Goal: Information Seeking & Learning: Check status

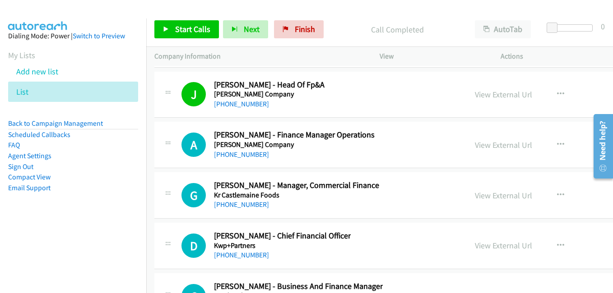
scroll to position [11602, 0]
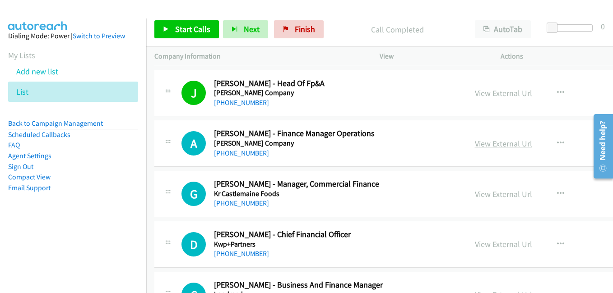
click at [475, 148] on link "View External Url" at bounding box center [503, 144] width 57 height 10
click at [479, 195] on link "View External Url" at bounding box center [503, 194] width 57 height 10
drag, startPoint x: 479, startPoint y: 242, endPoint x: 330, endPoint y: 166, distance: 166.6
click at [479, 242] on link "View External Url" at bounding box center [503, 244] width 57 height 10
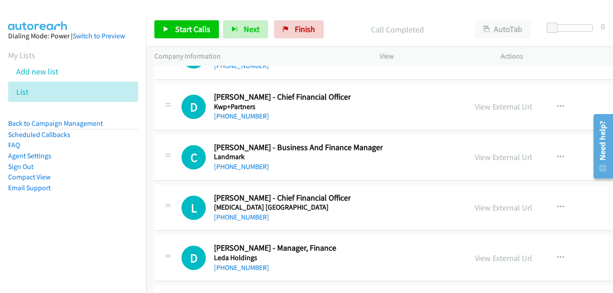
scroll to position [11738, 0]
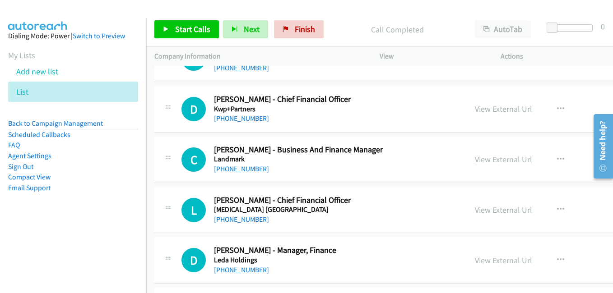
click at [475, 163] on link "View External Url" at bounding box center [503, 159] width 57 height 10
drag, startPoint x: 479, startPoint y: 208, endPoint x: 249, endPoint y: 94, distance: 257.2
click at [479, 208] on link "View External Url" at bounding box center [503, 210] width 57 height 10
click at [475, 258] on link "View External Url" at bounding box center [503, 261] width 57 height 10
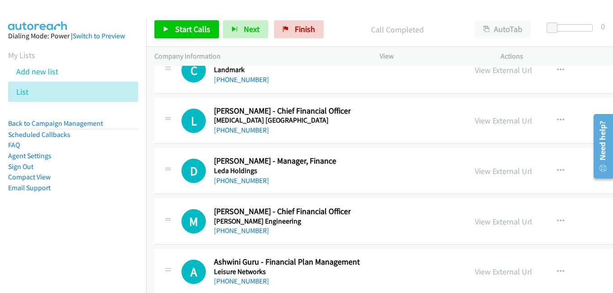
scroll to position [11828, 0]
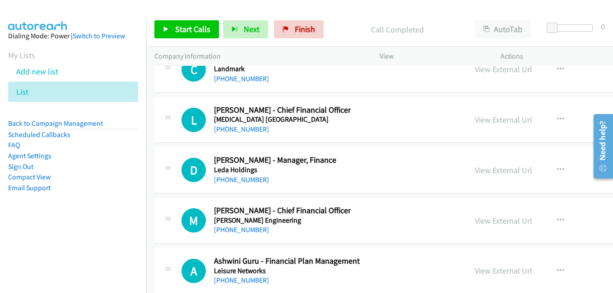
click at [475, 227] on div "View External Url" at bounding box center [503, 221] width 57 height 12
click at [479, 224] on link "View External Url" at bounding box center [503, 221] width 57 height 10
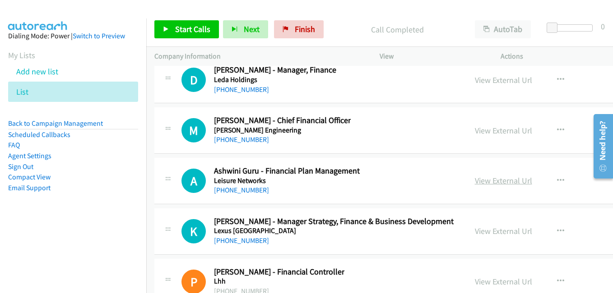
click at [496, 185] on link "View External Url" at bounding box center [503, 181] width 57 height 10
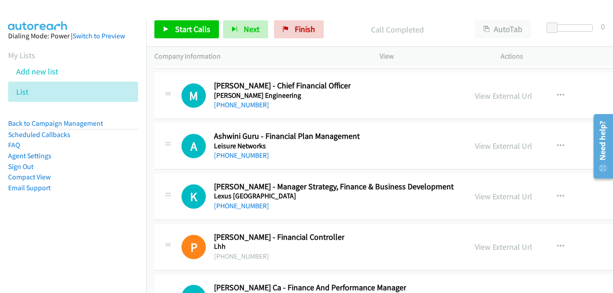
scroll to position [11963, 0]
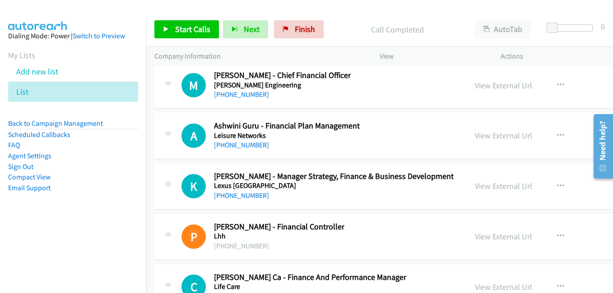
click at [475, 187] on link "View External Url" at bounding box center [503, 186] width 57 height 10
click at [477, 238] on link "View External Url" at bounding box center [503, 237] width 57 height 10
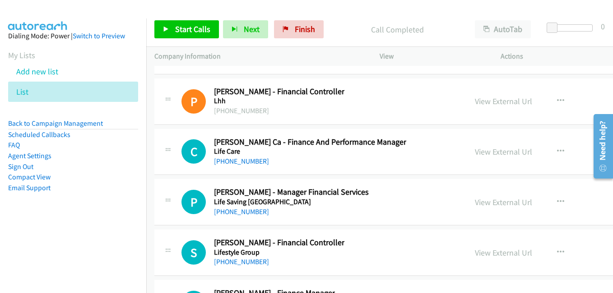
click at [481, 154] on link "View External Url" at bounding box center [503, 152] width 57 height 10
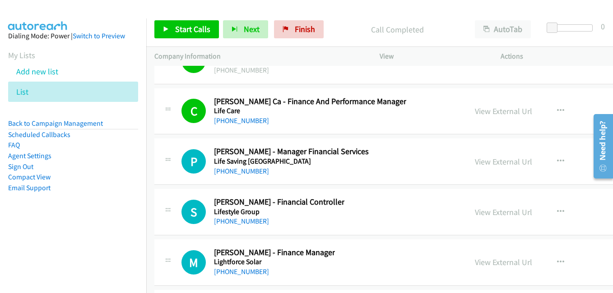
scroll to position [12144, 0]
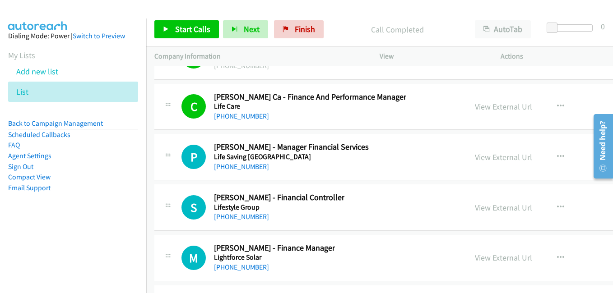
click at [475, 155] on link "View External Url" at bounding box center [503, 157] width 57 height 10
drag, startPoint x: 481, startPoint y: 209, endPoint x: 473, endPoint y: 209, distance: 8.2
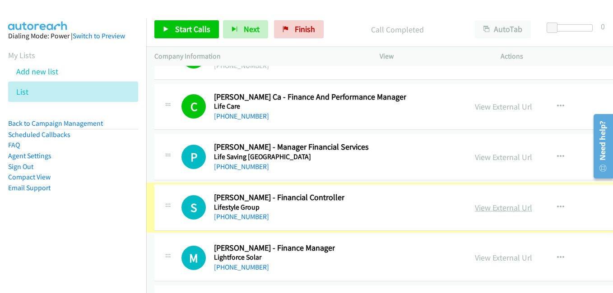
click at [475, 209] on link "View External Url" at bounding box center [503, 208] width 57 height 10
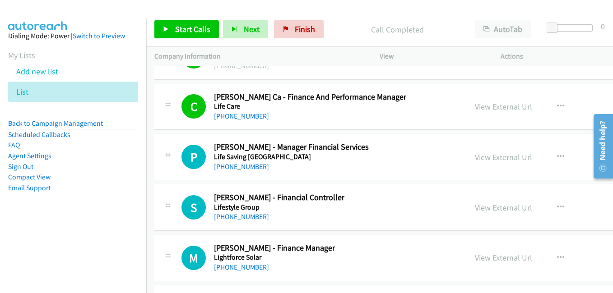
scroll to position [12189, 0]
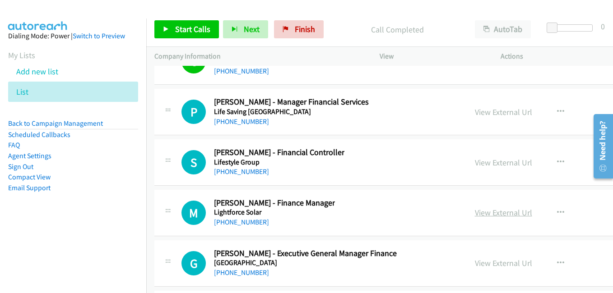
click at [475, 218] on link "View External Url" at bounding box center [503, 213] width 57 height 10
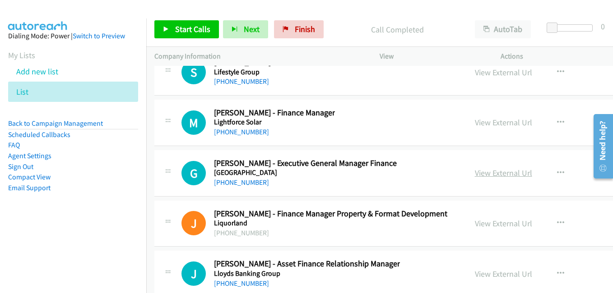
click at [475, 177] on link "View External Url" at bounding box center [503, 173] width 57 height 10
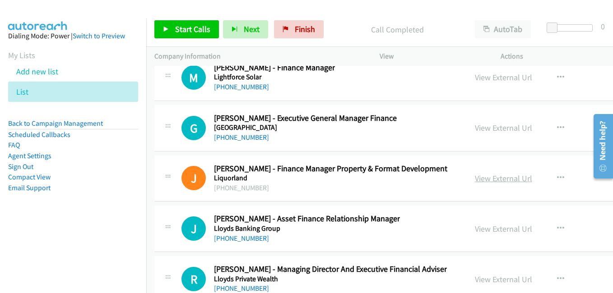
click at [475, 181] on link "View External Url" at bounding box center [503, 178] width 57 height 10
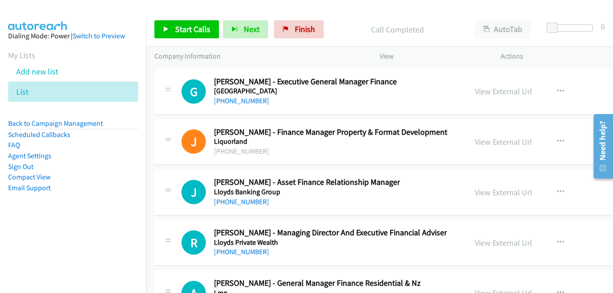
scroll to position [12415, 0]
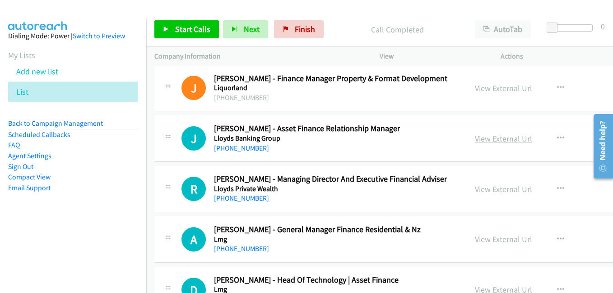
click at [475, 141] on link "View External Url" at bounding box center [503, 139] width 57 height 10
click at [475, 190] on link "View External Url" at bounding box center [503, 189] width 57 height 10
drag, startPoint x: 478, startPoint y: 237, endPoint x: 444, endPoint y: 232, distance: 34.4
click at [478, 237] on link "View External Url" at bounding box center [503, 239] width 57 height 10
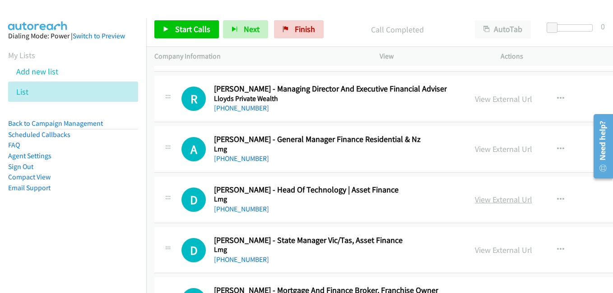
click at [479, 202] on link "View External Url" at bounding box center [503, 200] width 57 height 10
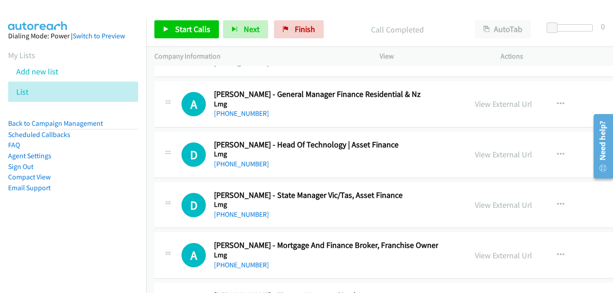
drag, startPoint x: 477, startPoint y: 208, endPoint x: 315, endPoint y: 155, distance: 170.2
click at [477, 208] on link "View External Url" at bounding box center [503, 205] width 57 height 10
click at [483, 253] on link "View External Url" at bounding box center [503, 256] width 57 height 10
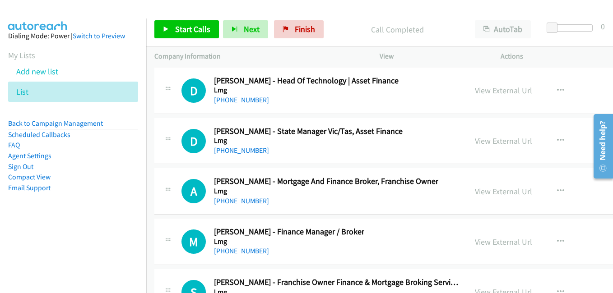
scroll to position [12686, 0]
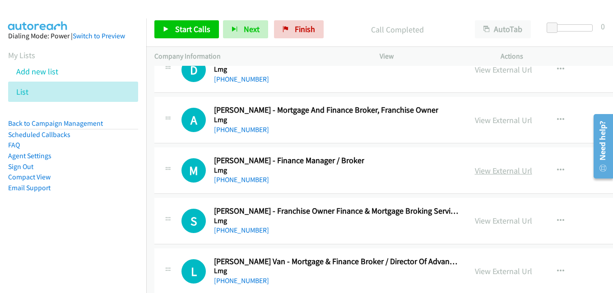
drag, startPoint x: 460, startPoint y: 171, endPoint x: 455, endPoint y: 174, distance: 5.5
click at [475, 171] on link "View External Url" at bounding box center [503, 171] width 57 height 10
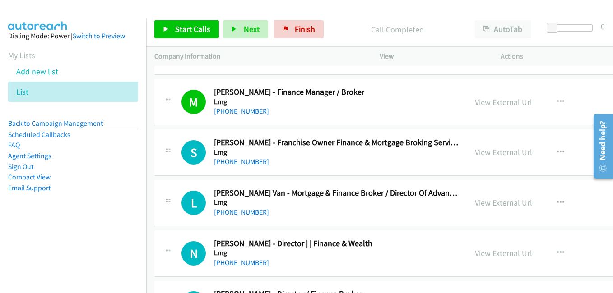
scroll to position [12776, 0]
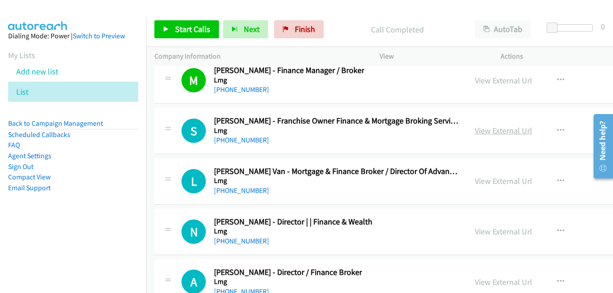
click at [484, 130] on link "View External Url" at bounding box center [503, 131] width 57 height 10
click at [475, 181] on link "View External Url" at bounding box center [503, 181] width 57 height 10
drag, startPoint x: 471, startPoint y: 234, endPoint x: 209, endPoint y: 48, distance: 321.2
click at [475, 234] on link "View External Url" at bounding box center [503, 232] width 57 height 10
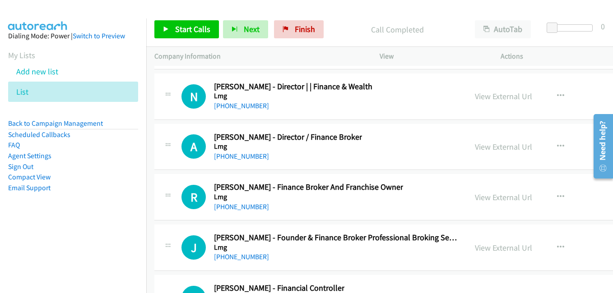
click at [477, 146] on link "View External Url" at bounding box center [503, 147] width 57 height 10
click at [475, 197] on link "View External Url" at bounding box center [503, 197] width 57 height 10
click at [479, 252] on link "View External Url" at bounding box center [503, 248] width 57 height 10
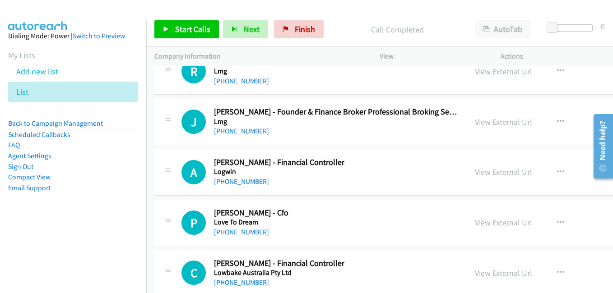
scroll to position [13047, 0]
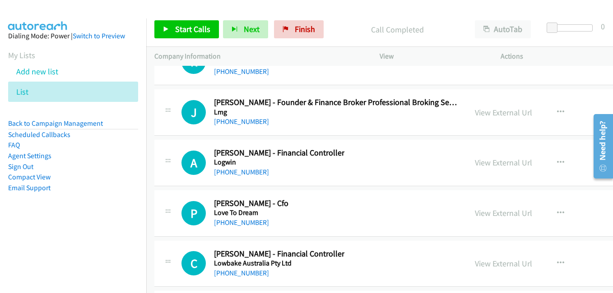
click at [475, 162] on link "View External Url" at bounding box center [503, 163] width 57 height 10
click at [479, 218] on link "View External Url" at bounding box center [503, 213] width 57 height 10
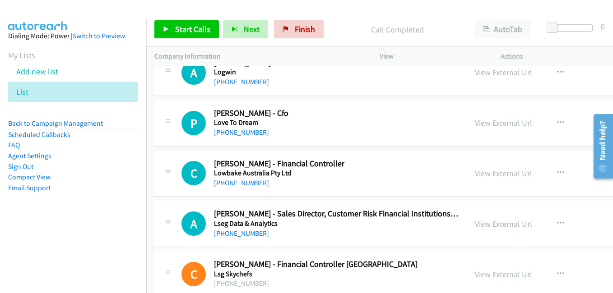
drag, startPoint x: 480, startPoint y: 173, endPoint x: 103, endPoint y: 47, distance: 397.6
click at [480, 173] on link "View External Url" at bounding box center [503, 173] width 57 height 10
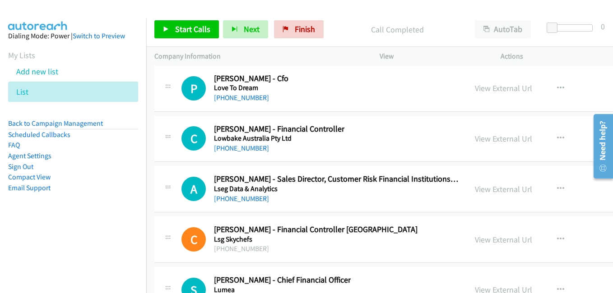
scroll to position [13182, 0]
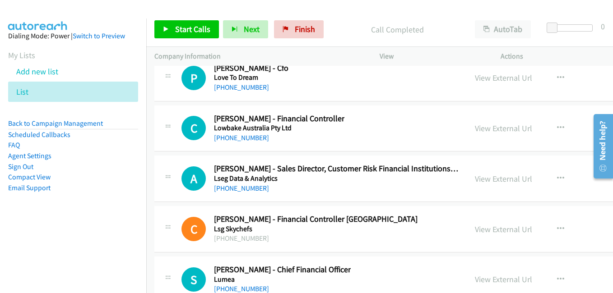
drag, startPoint x: 479, startPoint y: 182, endPoint x: 446, endPoint y: 177, distance: 32.9
click at [479, 182] on link "View External Url" at bounding box center [503, 179] width 57 height 10
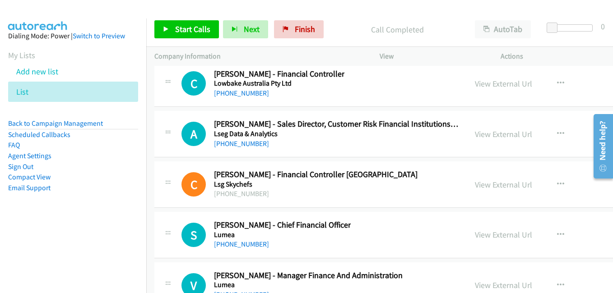
scroll to position [13228, 0]
click at [476, 187] on link "View External Url" at bounding box center [503, 184] width 57 height 10
click at [478, 236] on link "View External Url" at bounding box center [503, 234] width 57 height 10
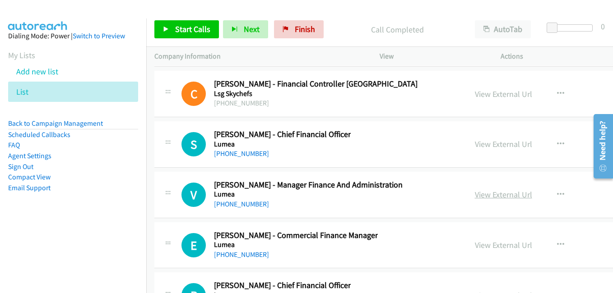
click at [493, 197] on link "View External Url" at bounding box center [503, 195] width 57 height 10
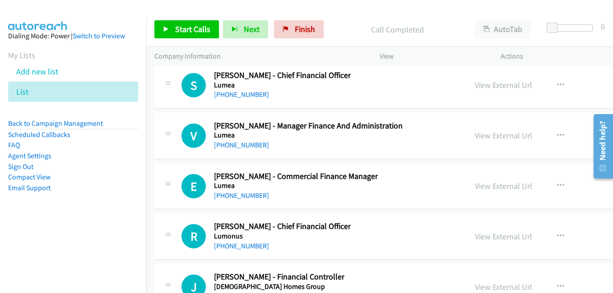
scroll to position [13408, 0]
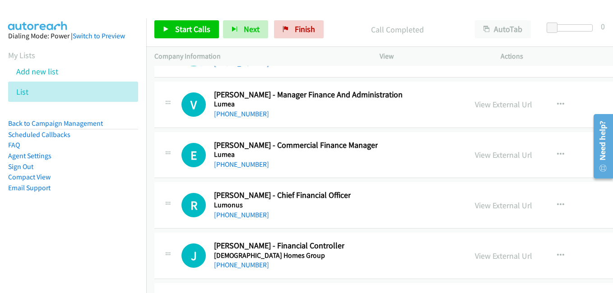
click at [475, 157] on link "View External Url" at bounding box center [503, 155] width 57 height 10
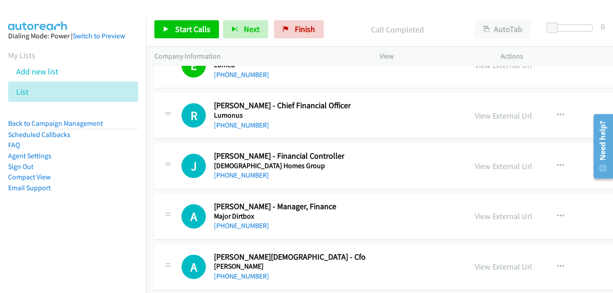
scroll to position [13498, 0]
click at [475, 114] on link "View External Url" at bounding box center [503, 115] width 57 height 10
click at [478, 167] on link "View External Url" at bounding box center [503, 166] width 57 height 10
click at [480, 217] on link "View External Url" at bounding box center [503, 216] width 57 height 10
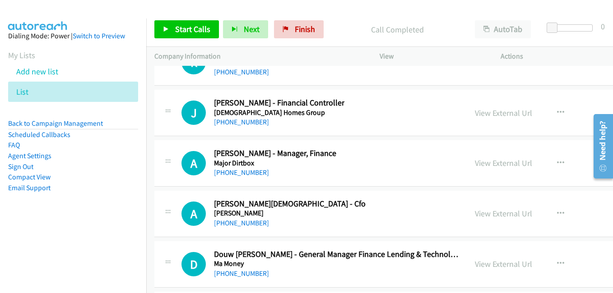
scroll to position [13589, 0]
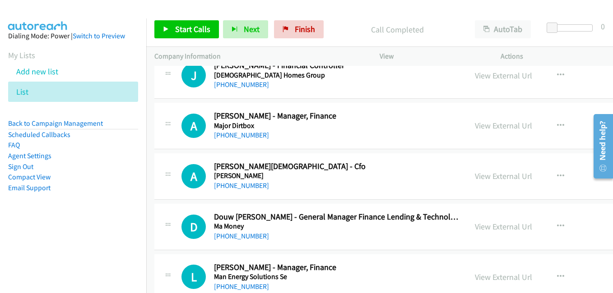
drag, startPoint x: 468, startPoint y: 175, endPoint x: 172, endPoint y: 0, distance: 343.8
click at [475, 177] on link "View External Url" at bounding box center [503, 176] width 57 height 10
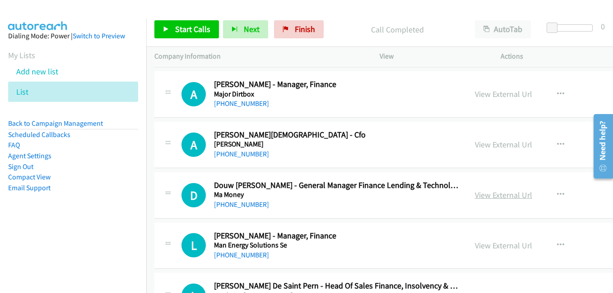
scroll to position [13634, 0]
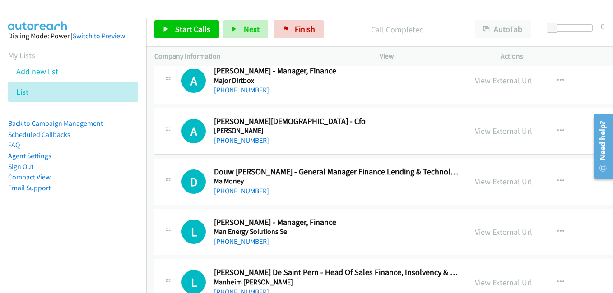
click at [475, 183] on link "View External Url" at bounding box center [503, 182] width 57 height 10
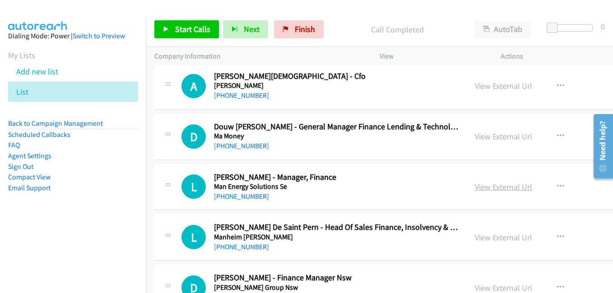
click at [476, 190] on link "View External Url" at bounding box center [503, 187] width 57 height 10
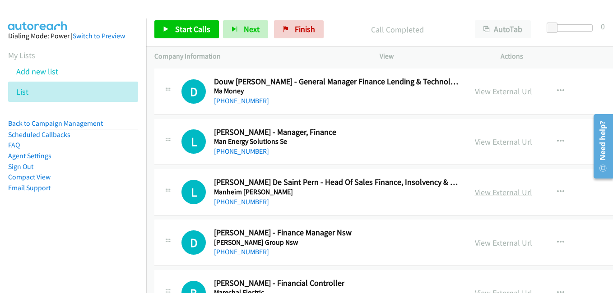
click at [486, 195] on link "View External Url" at bounding box center [503, 192] width 57 height 10
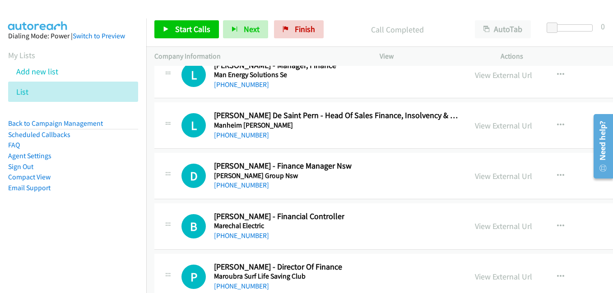
scroll to position [13814, 0]
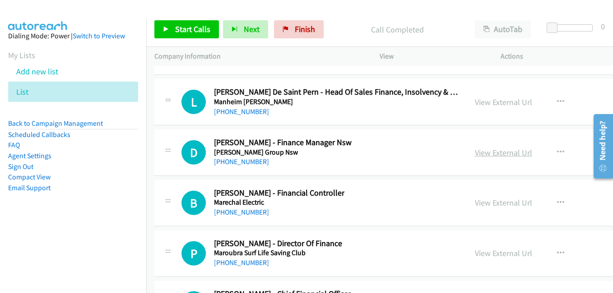
click at [478, 154] on link "View External Url" at bounding box center [503, 153] width 57 height 10
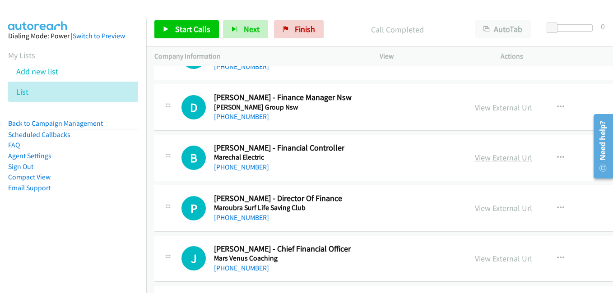
click at [479, 161] on link "View External Url" at bounding box center [503, 158] width 57 height 10
click at [475, 209] on link "View External Url" at bounding box center [503, 208] width 57 height 10
drag, startPoint x: 485, startPoint y: 257, endPoint x: 378, endPoint y: 196, distance: 123.5
click at [485, 257] on link "View External Url" at bounding box center [503, 259] width 57 height 10
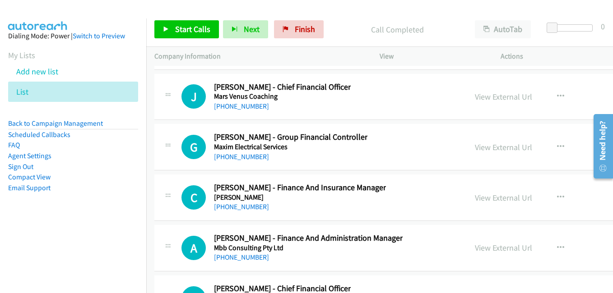
scroll to position [14040, 0]
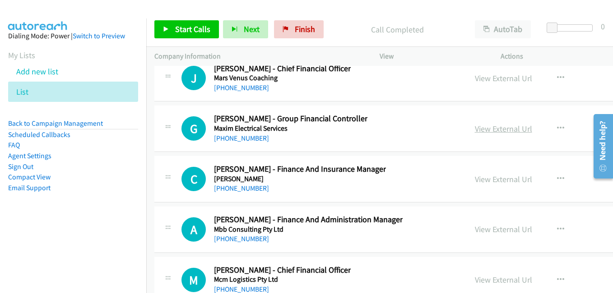
click at [475, 130] on link "View External Url" at bounding box center [503, 129] width 57 height 10
click at [489, 179] on link "View External Url" at bounding box center [503, 179] width 57 height 10
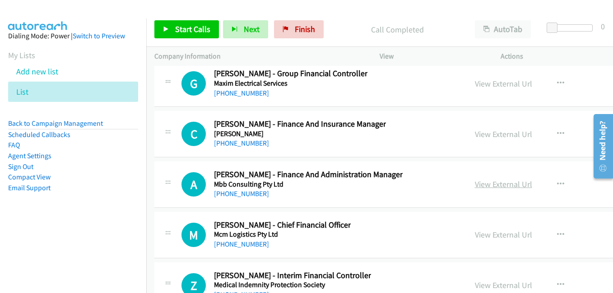
click at [475, 184] on link "View External Url" at bounding box center [503, 184] width 57 height 10
click at [475, 236] on link "View External Url" at bounding box center [503, 235] width 57 height 10
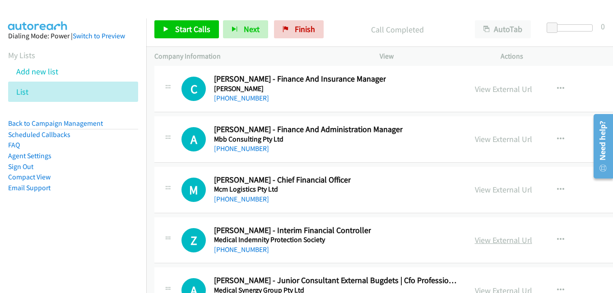
click at [475, 236] on link "View External Url" at bounding box center [503, 240] width 57 height 10
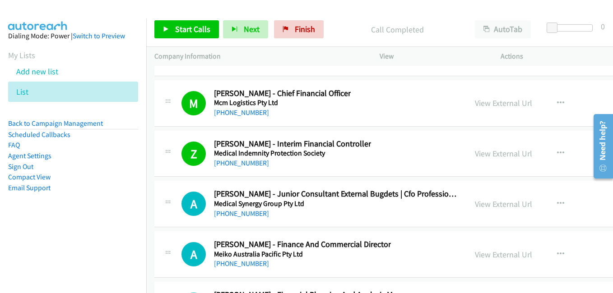
scroll to position [14221, 0]
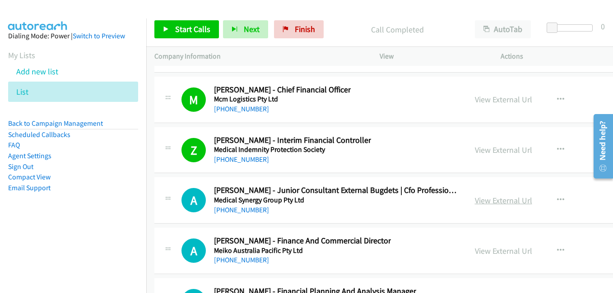
drag, startPoint x: 475, startPoint y: 200, endPoint x: 460, endPoint y: 200, distance: 15.8
click at [475, 200] on link "View External Url" at bounding box center [503, 200] width 57 height 10
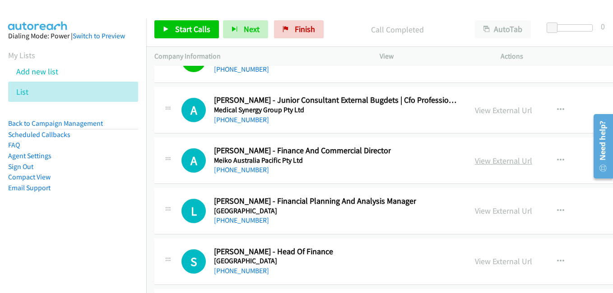
click at [480, 163] on link "View External Url" at bounding box center [503, 161] width 57 height 10
drag, startPoint x: 477, startPoint y: 208, endPoint x: 103, endPoint y: 18, distance: 419.1
click at [477, 208] on link "View External Url" at bounding box center [503, 211] width 57 height 10
click at [477, 260] on link "View External Url" at bounding box center [503, 261] width 57 height 10
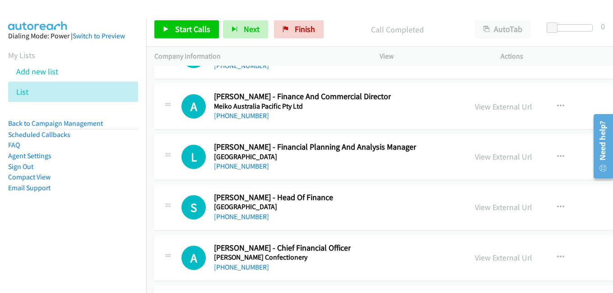
scroll to position [14446, 0]
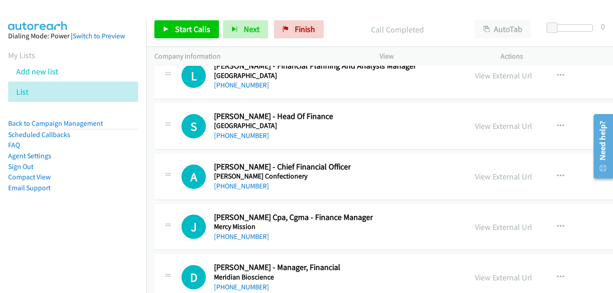
drag, startPoint x: 472, startPoint y: 178, endPoint x: 108, endPoint y: 1, distance: 404.0
click at [475, 178] on link "View External Url" at bounding box center [503, 177] width 57 height 10
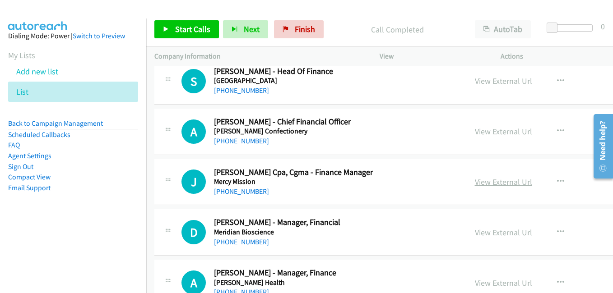
drag, startPoint x: 472, startPoint y: 186, endPoint x: 465, endPoint y: 185, distance: 7.3
click at [475, 186] on link "View External Url" at bounding box center [503, 182] width 57 height 10
click at [475, 237] on link "View External Url" at bounding box center [503, 233] width 57 height 10
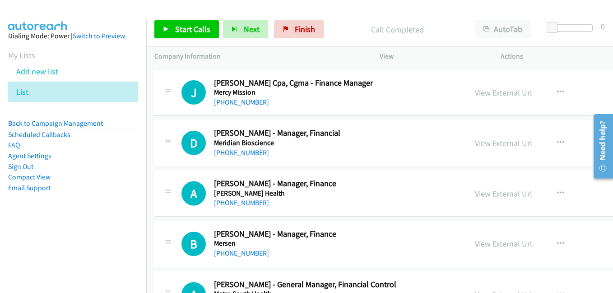
scroll to position [14582, 0]
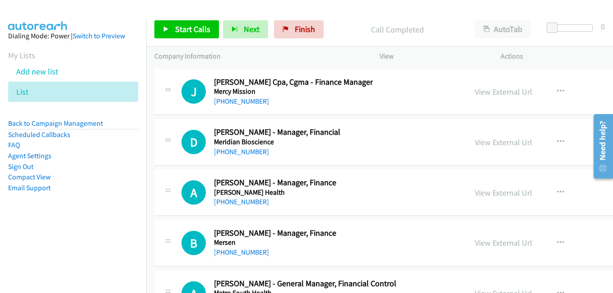
drag, startPoint x: 488, startPoint y: 198, endPoint x: 498, endPoint y: 198, distance: 10.4
click at [488, 198] on link "View External Url" at bounding box center [503, 193] width 57 height 10
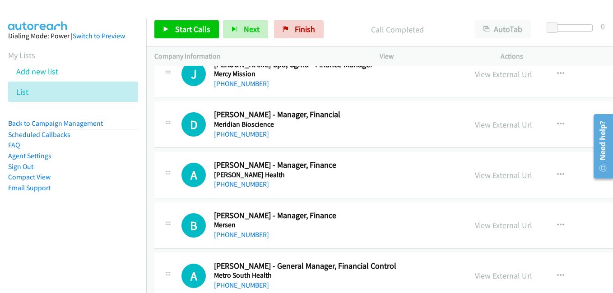
scroll to position [14672, 0]
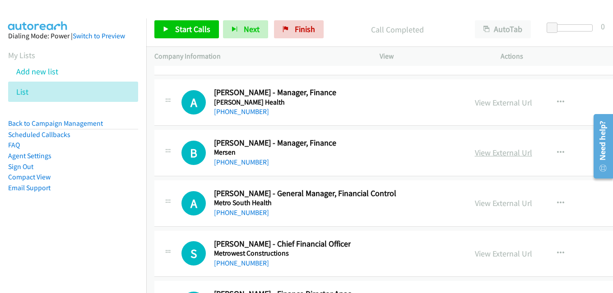
click at [485, 155] on link "View External Url" at bounding box center [503, 153] width 57 height 10
click at [478, 206] on link "View External Url" at bounding box center [503, 203] width 57 height 10
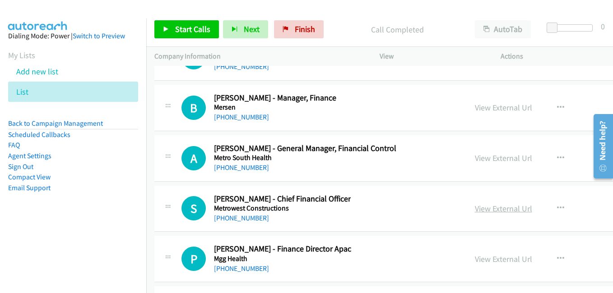
click at [475, 210] on link "View External Url" at bounding box center [503, 209] width 57 height 10
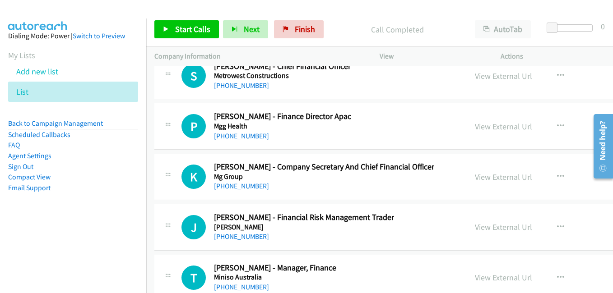
scroll to position [14853, 0]
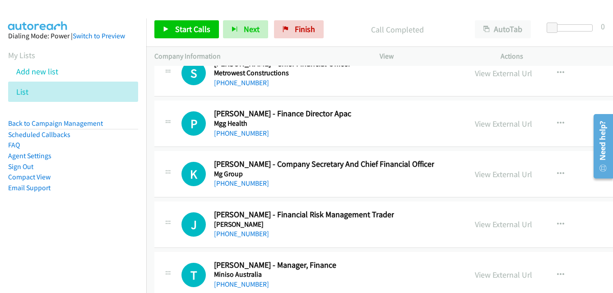
click at [476, 127] on link "View External Url" at bounding box center [503, 124] width 57 height 10
drag, startPoint x: 474, startPoint y: 171, endPoint x: 456, endPoint y: 165, distance: 18.4
click at [475, 171] on link "View External Url" at bounding box center [503, 174] width 57 height 10
drag, startPoint x: 474, startPoint y: 228, endPoint x: 244, endPoint y: 116, distance: 255.2
click at [475, 228] on link "View External Url" at bounding box center [503, 224] width 57 height 10
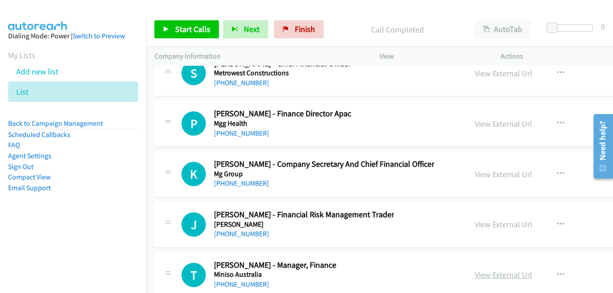
click at [475, 273] on link "View External Url" at bounding box center [503, 275] width 57 height 10
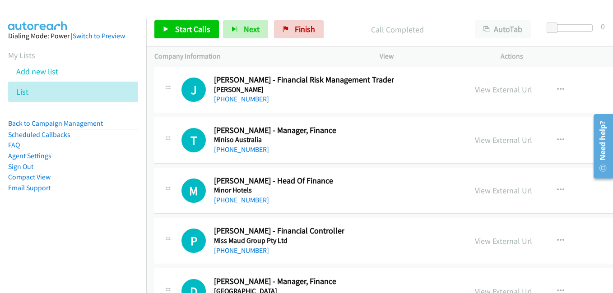
scroll to position [14988, 0]
drag, startPoint x: 476, startPoint y: 190, endPoint x: 280, endPoint y: 123, distance: 207.4
click at [476, 190] on link "View External Url" at bounding box center [503, 190] width 57 height 10
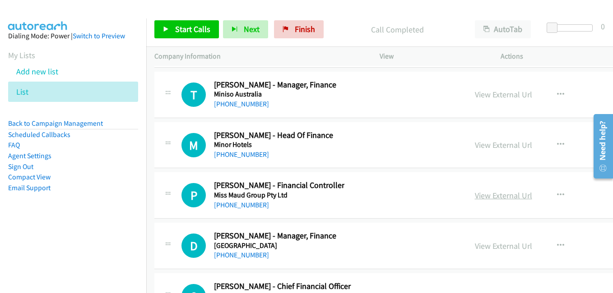
click at [475, 198] on link "View External Url" at bounding box center [503, 196] width 57 height 10
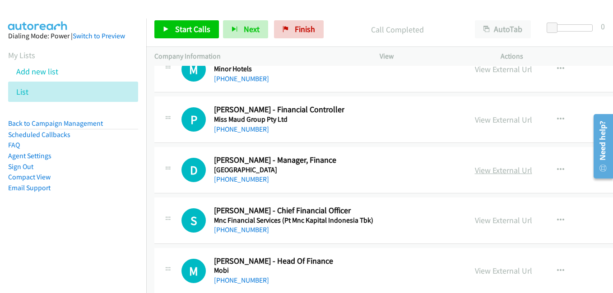
scroll to position [15124, 0]
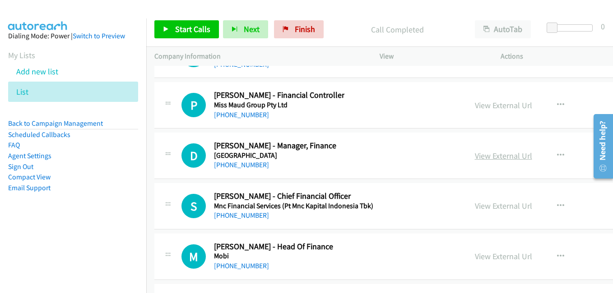
click at [475, 152] on link "View External Url" at bounding box center [503, 156] width 57 height 10
drag, startPoint x: 473, startPoint y: 209, endPoint x: 335, endPoint y: 158, distance: 146.5
click at [475, 209] on link "View External Url" at bounding box center [503, 206] width 57 height 10
